Goal: Task Accomplishment & Management: Complete application form

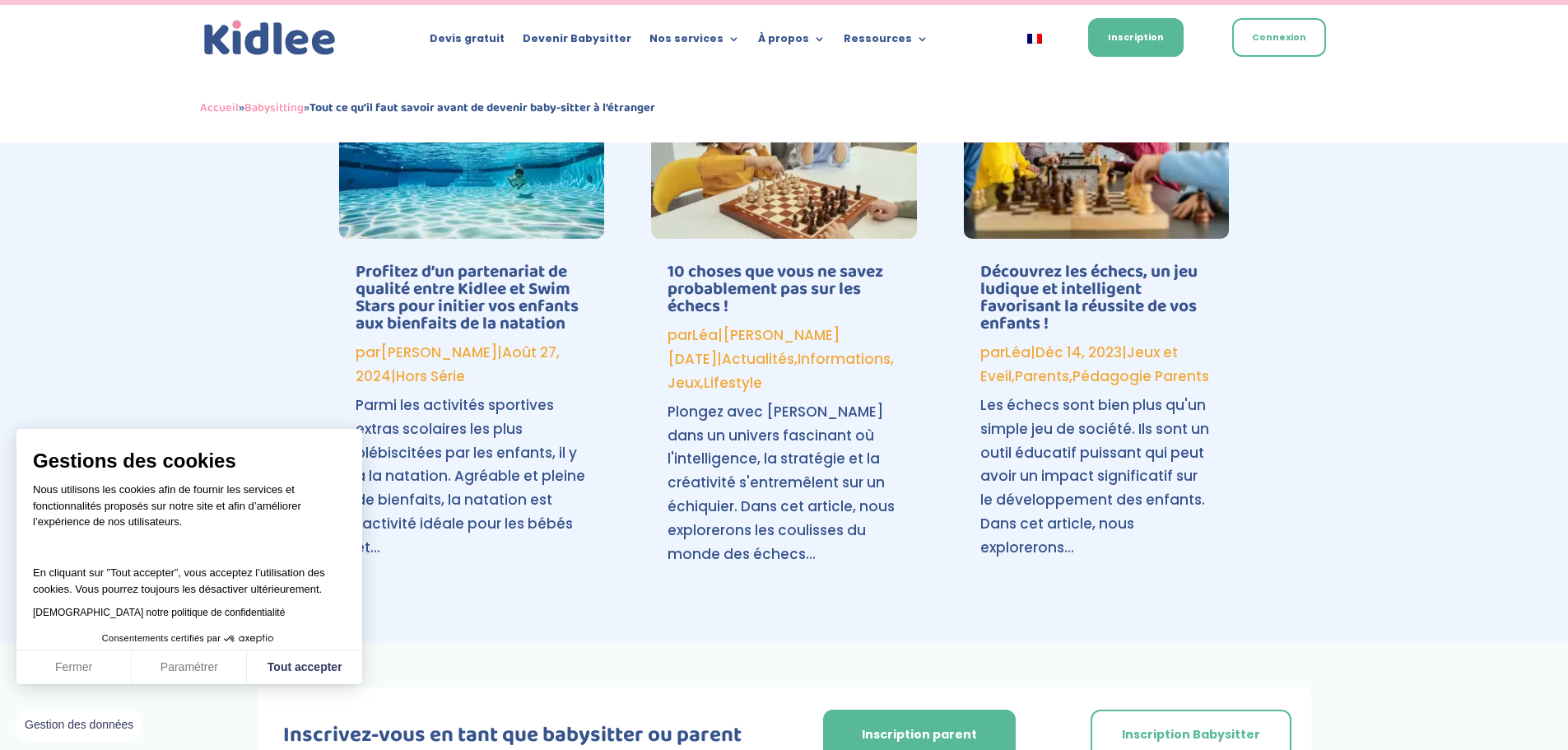
scroll to position [1832, 0]
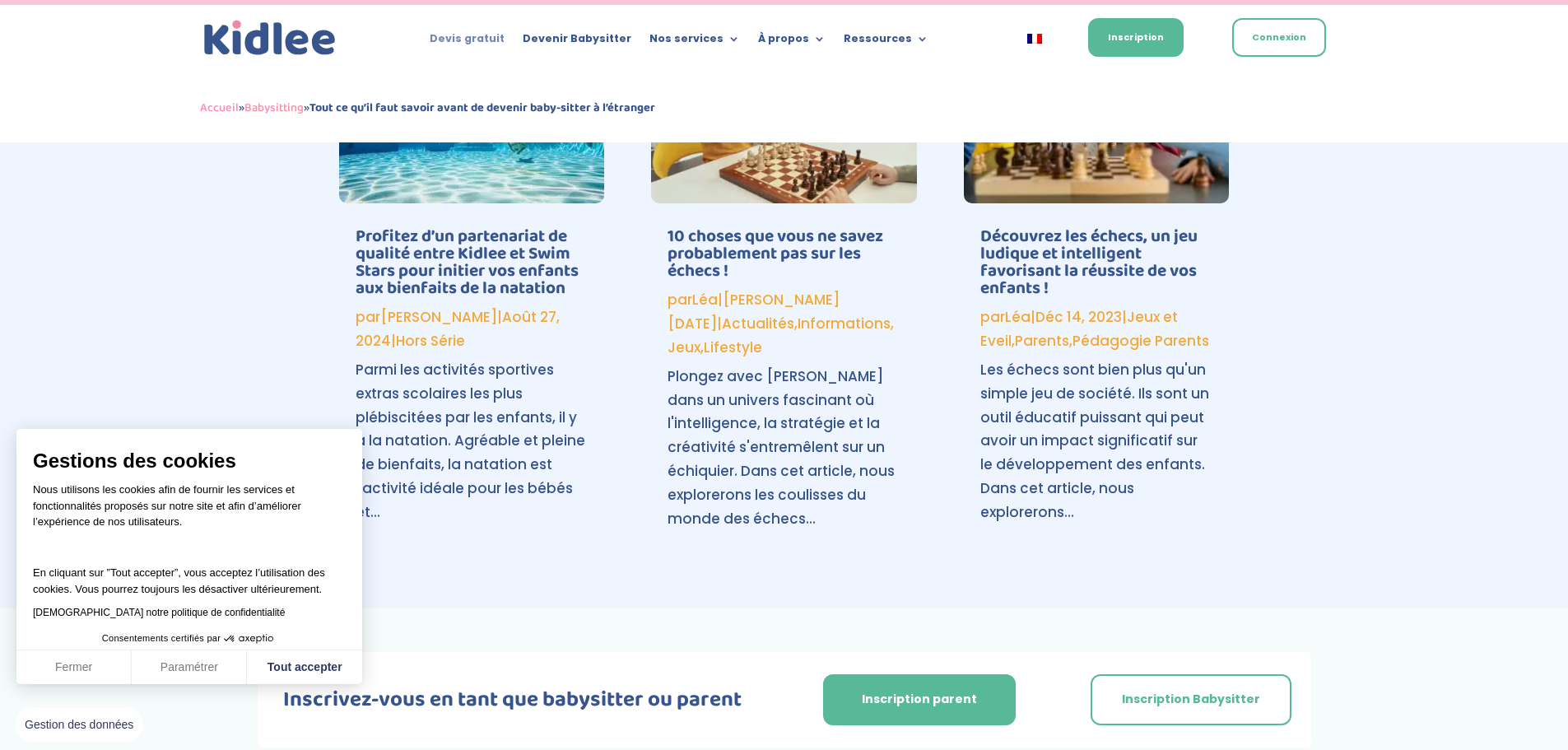
click at [501, 36] on link "Devis gratuit" at bounding box center [467, 42] width 75 height 18
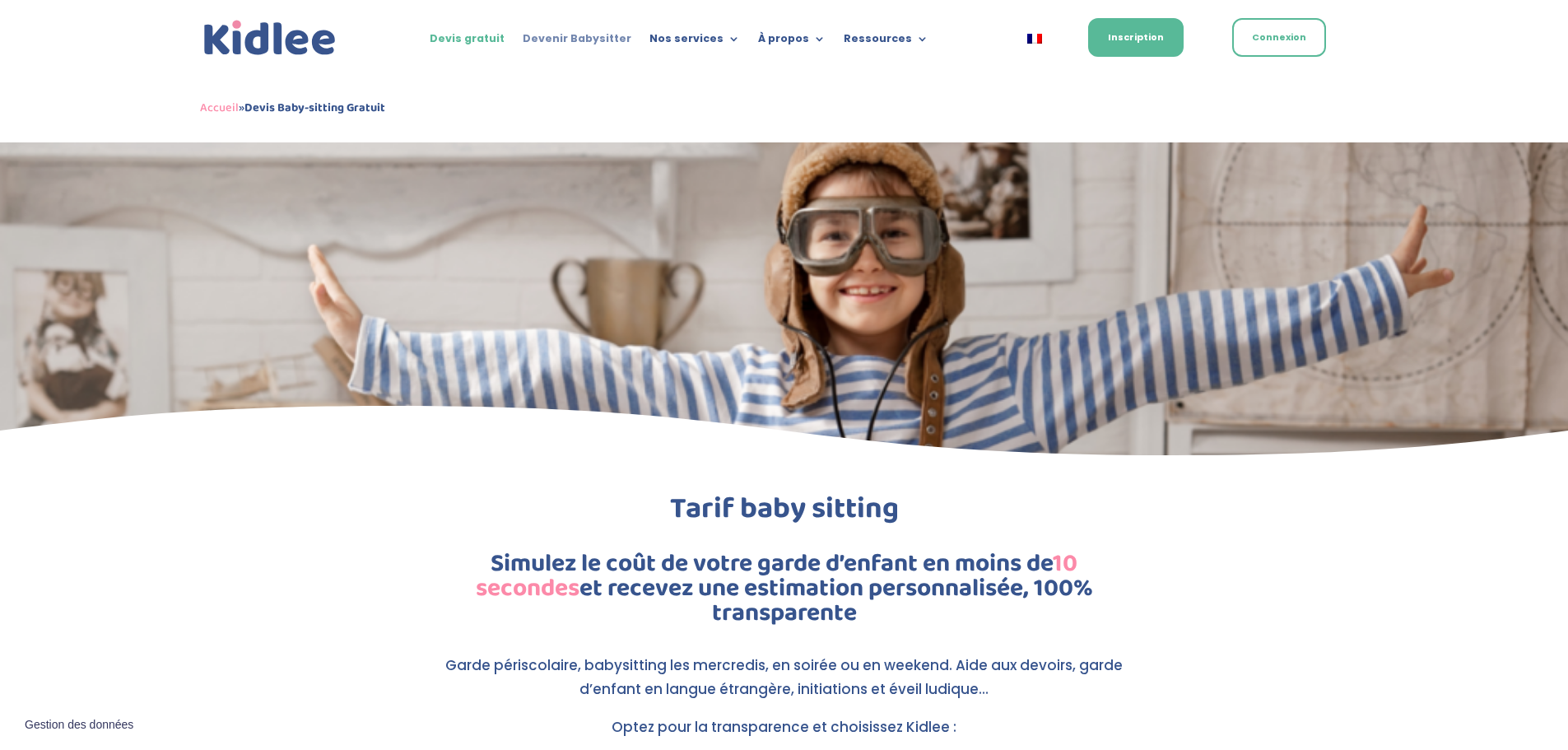
click at [604, 38] on link "Devenir Babysitter" at bounding box center [577, 42] width 109 height 18
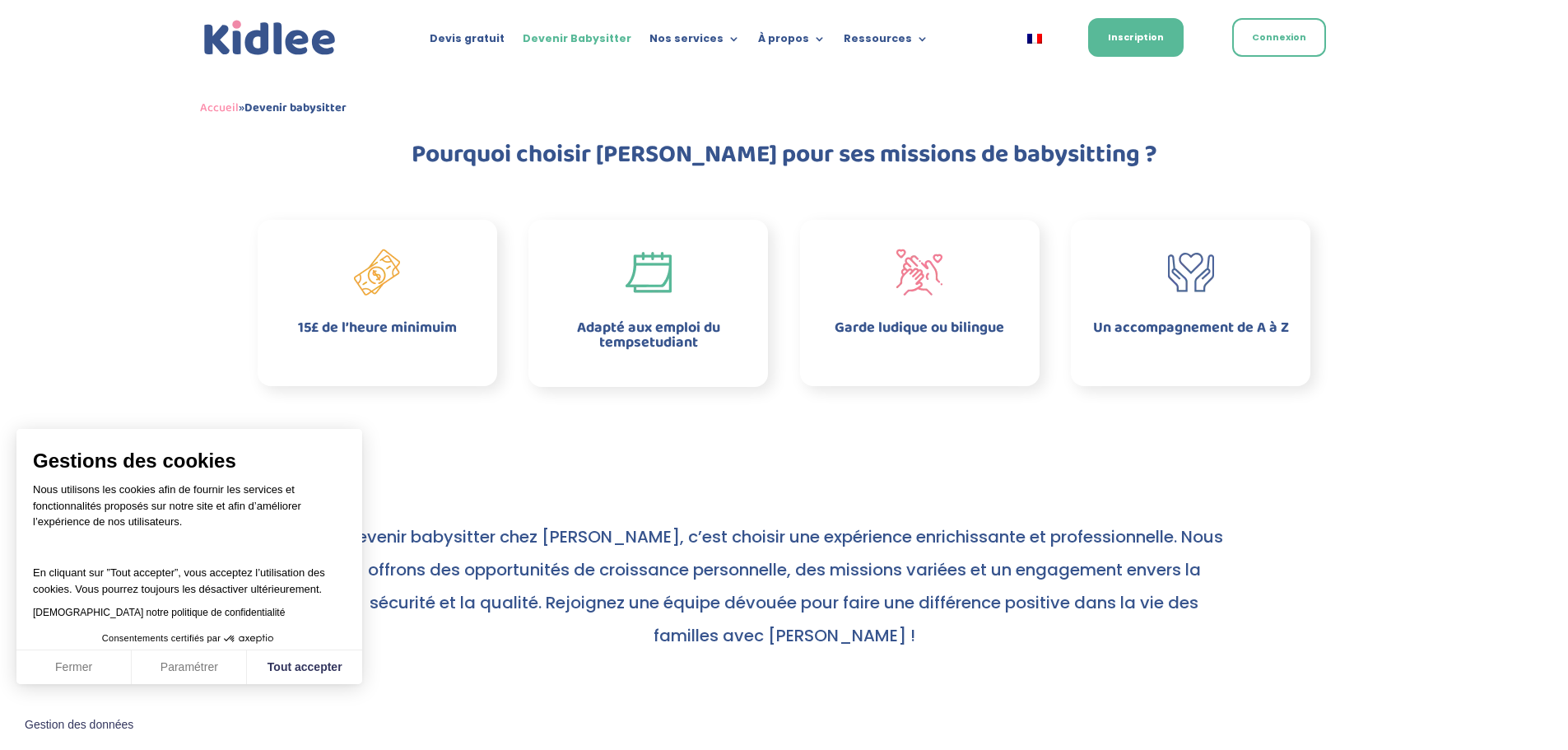
scroll to position [395, 0]
